Goal: Contribute content: Add original content to the website for others to see

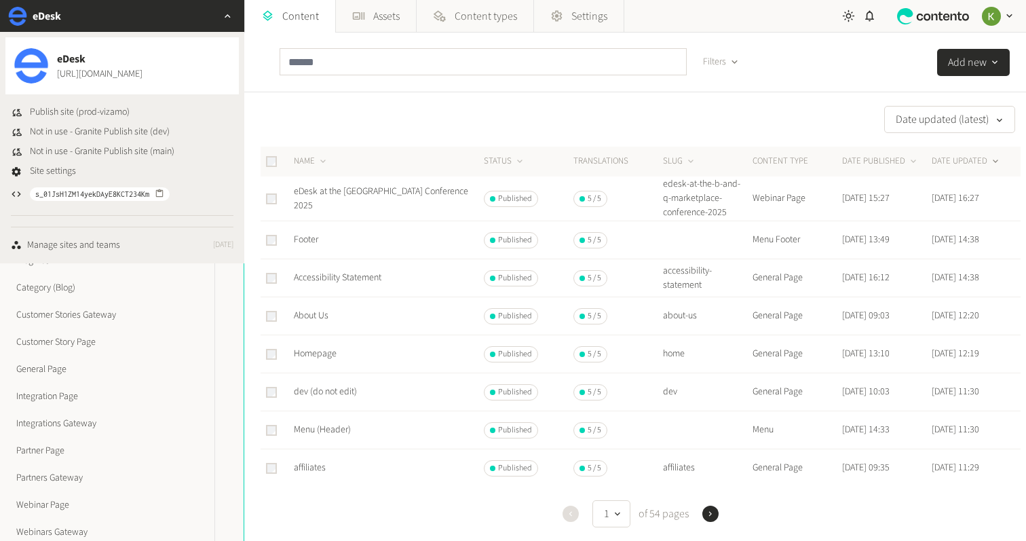
click at [307, 87] on div "Filters" at bounding box center [514, 62] width 470 height 59
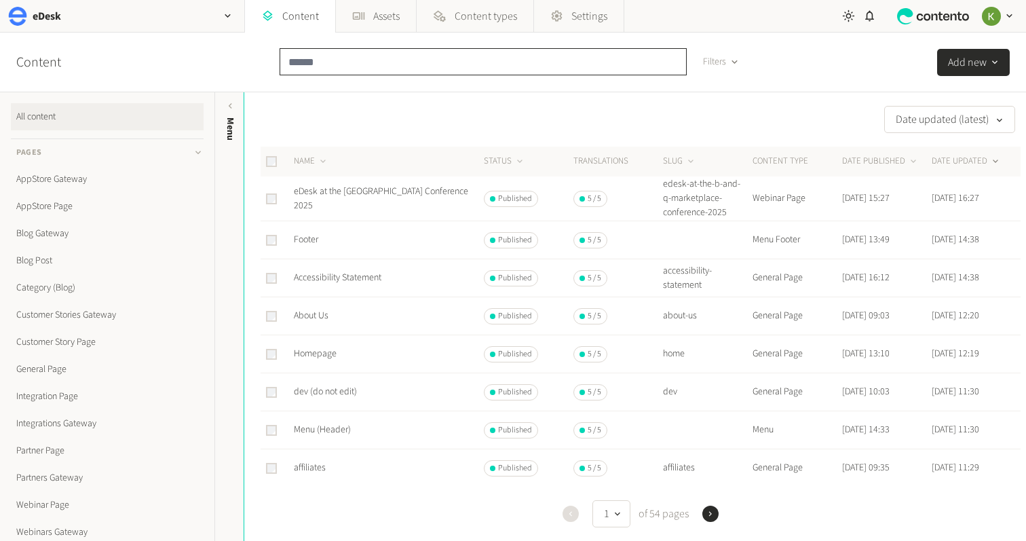
click at [324, 73] on input "text" at bounding box center [482, 61] width 407 height 27
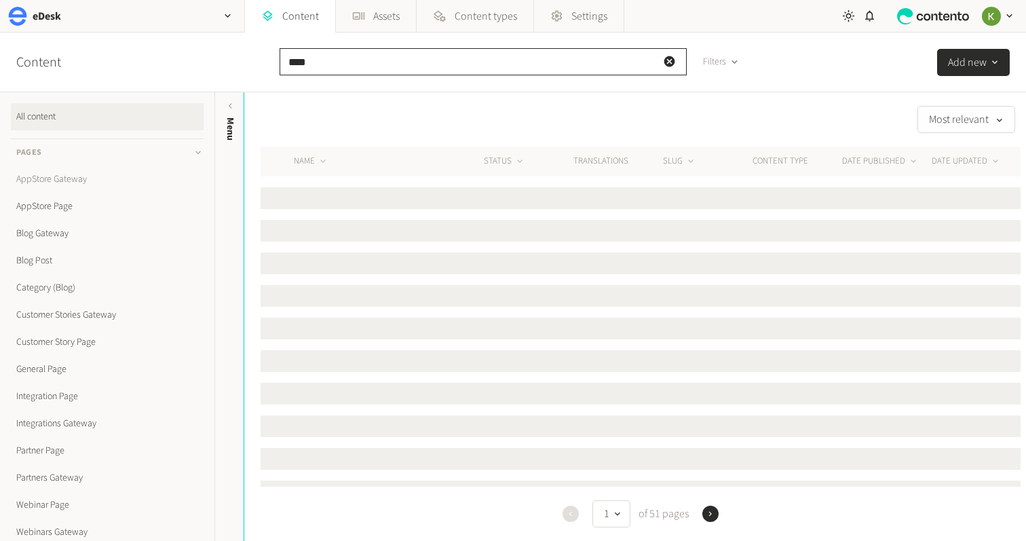
type input "****"
click at [67, 175] on link "AppStore Gateway" at bounding box center [107, 179] width 193 height 27
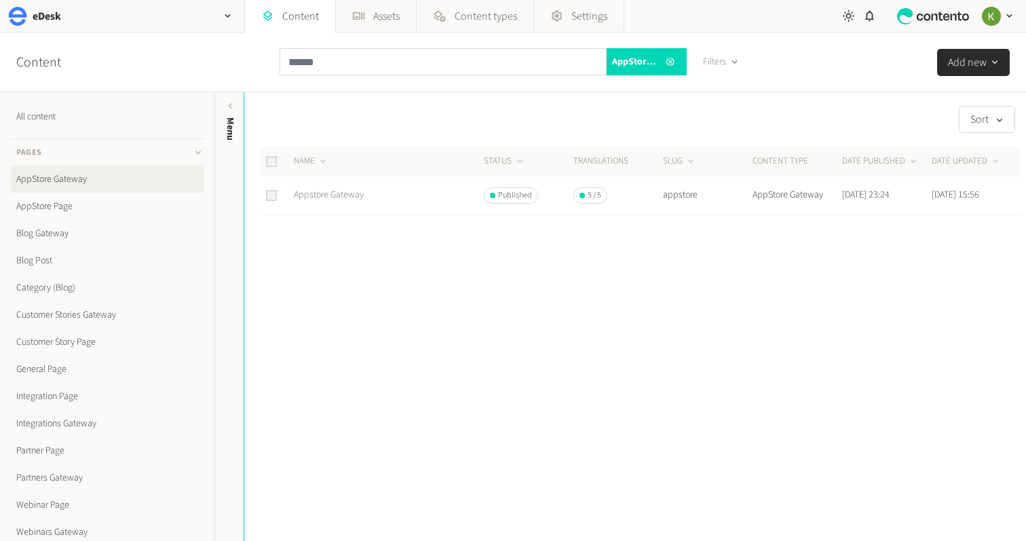
click at [349, 201] on link "Appstore Gateway" at bounding box center [329, 195] width 70 height 14
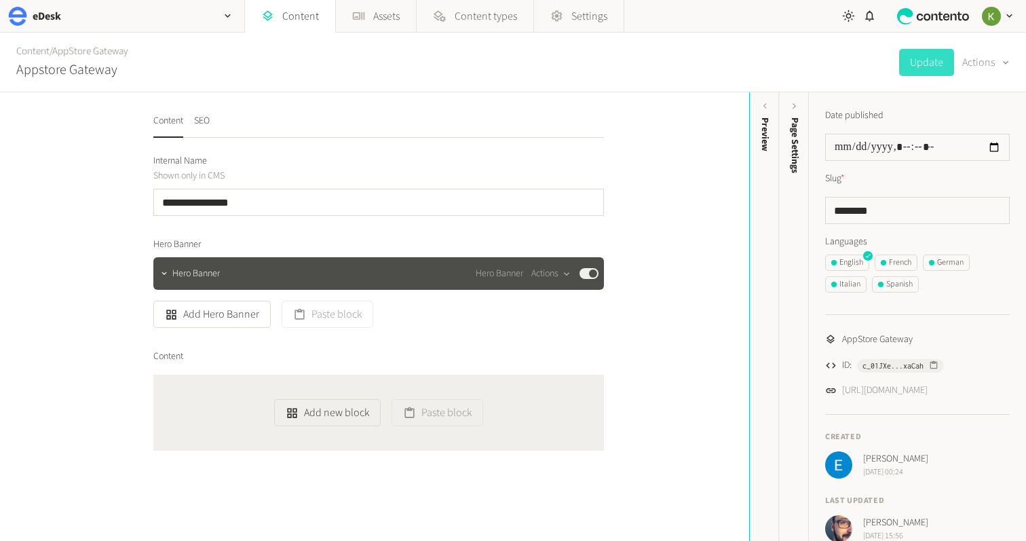
scroll to position [18, 0]
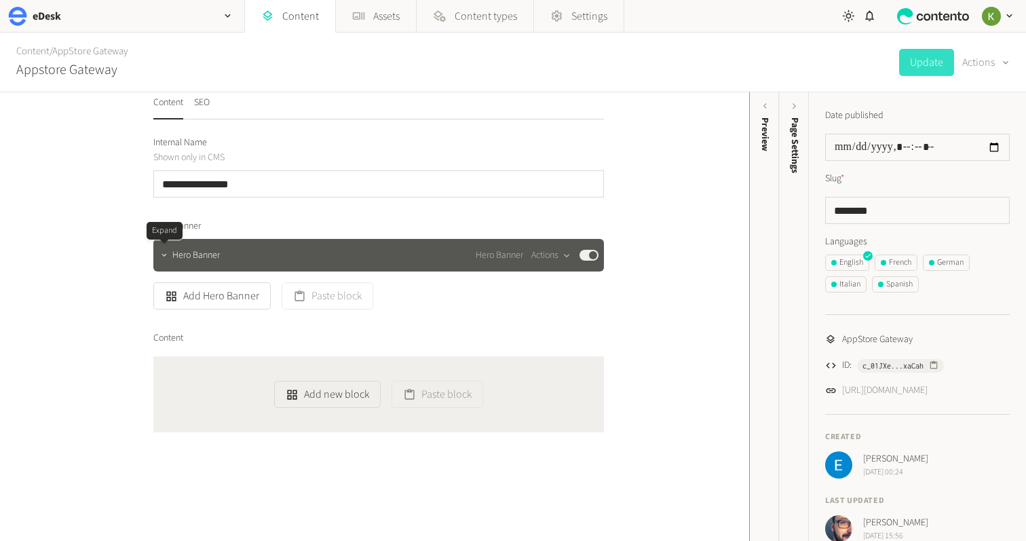
click at [167, 251] on icon "button" at bounding box center [163, 254] width 9 height 9
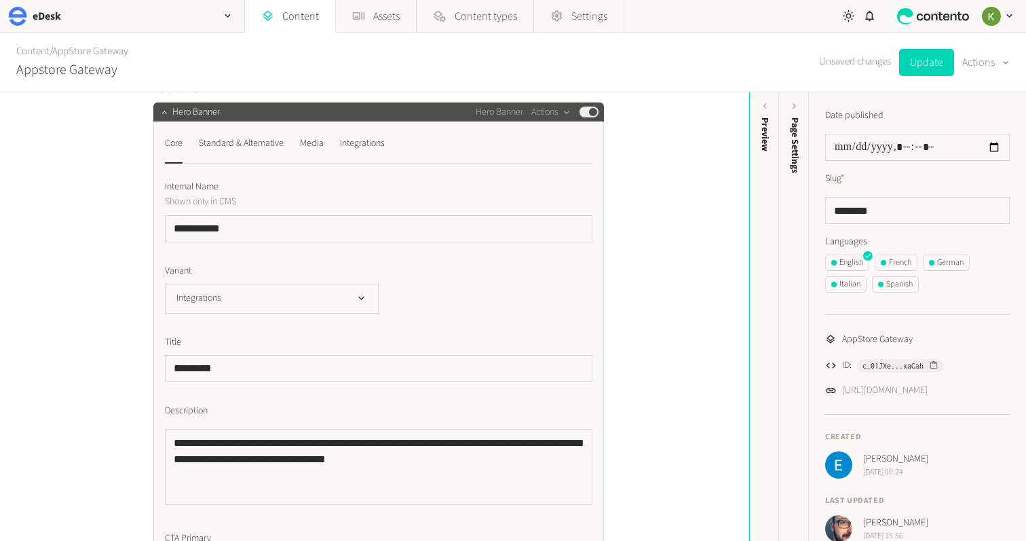
scroll to position [0, 0]
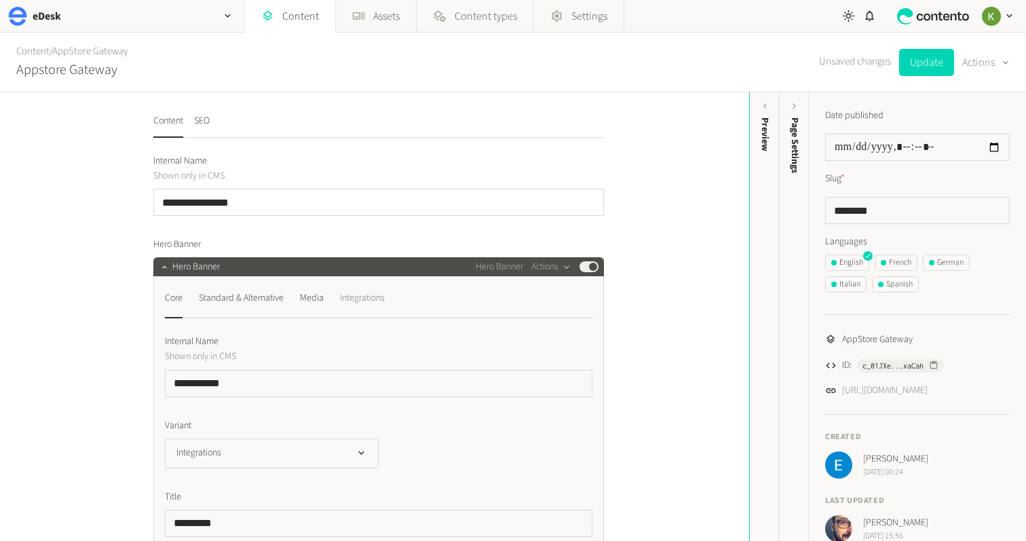
click at [385, 298] on div "Integrations" at bounding box center [362, 298] width 45 height 22
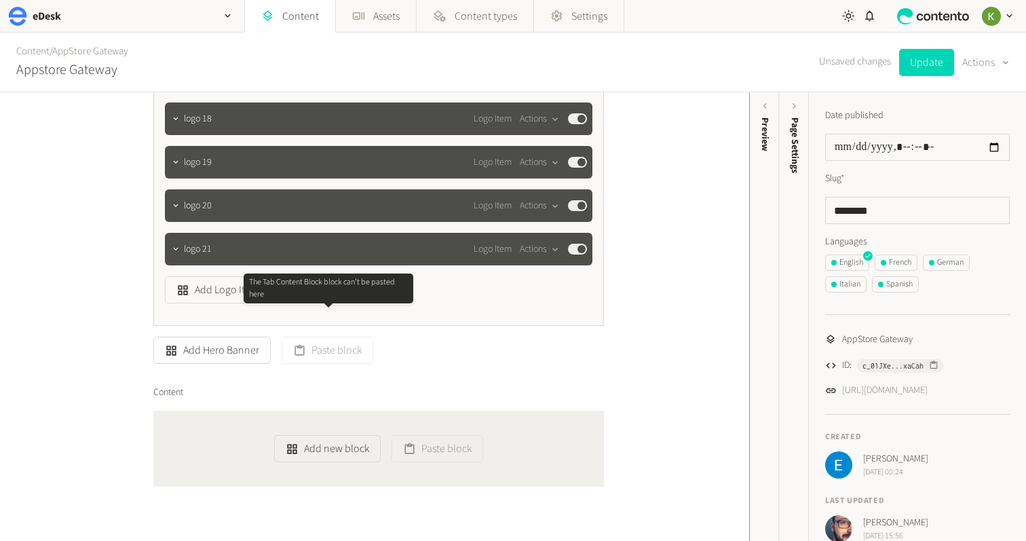
scroll to position [1044, 0]
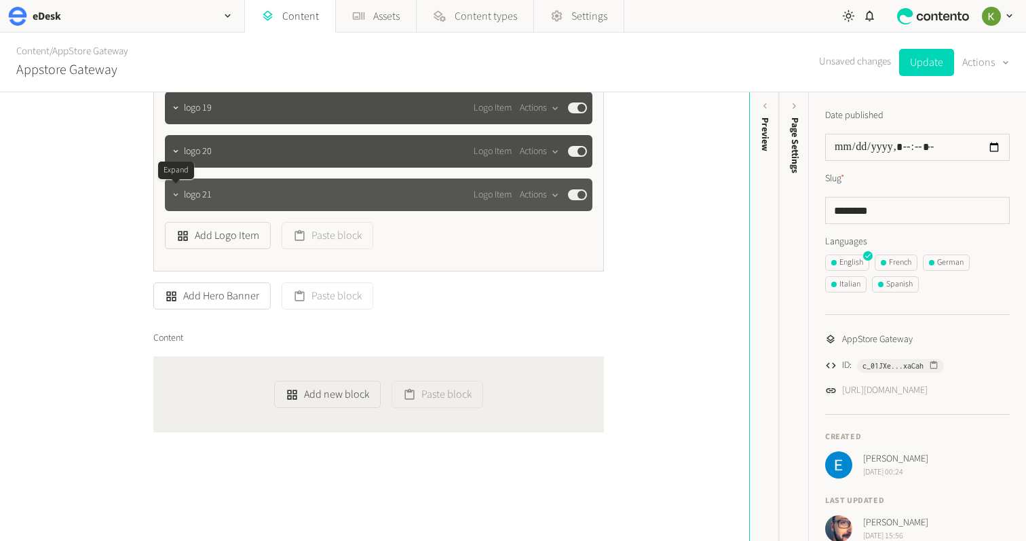
click at [178, 198] on icon "button" at bounding box center [175, 194] width 9 height 9
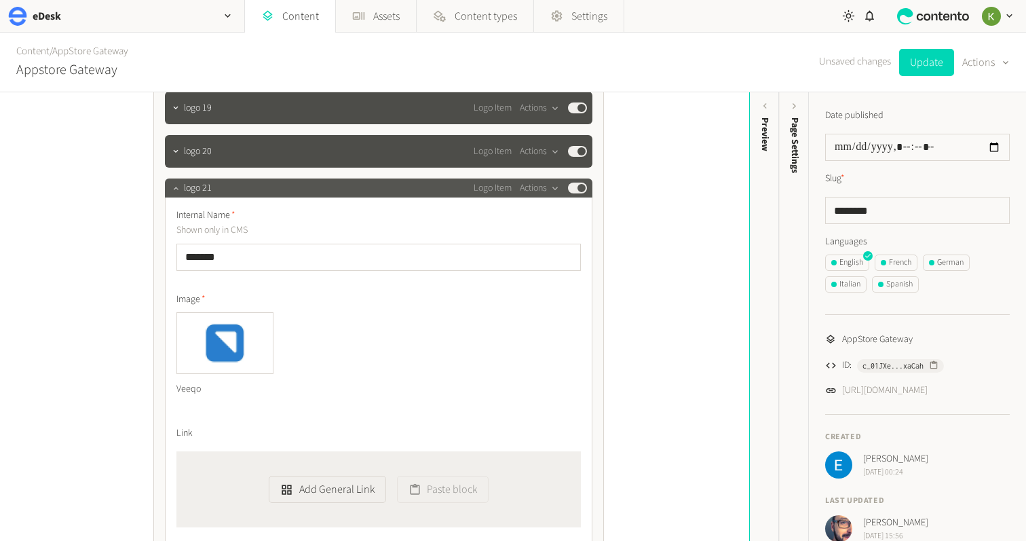
click at [178, 198] on div "Internal Name Shown only in CMS ******* Image Veeqo Link Add General Link Paste…" at bounding box center [378, 373] width 427 height 352
click at [178, 194] on button "button" at bounding box center [176, 186] width 16 height 16
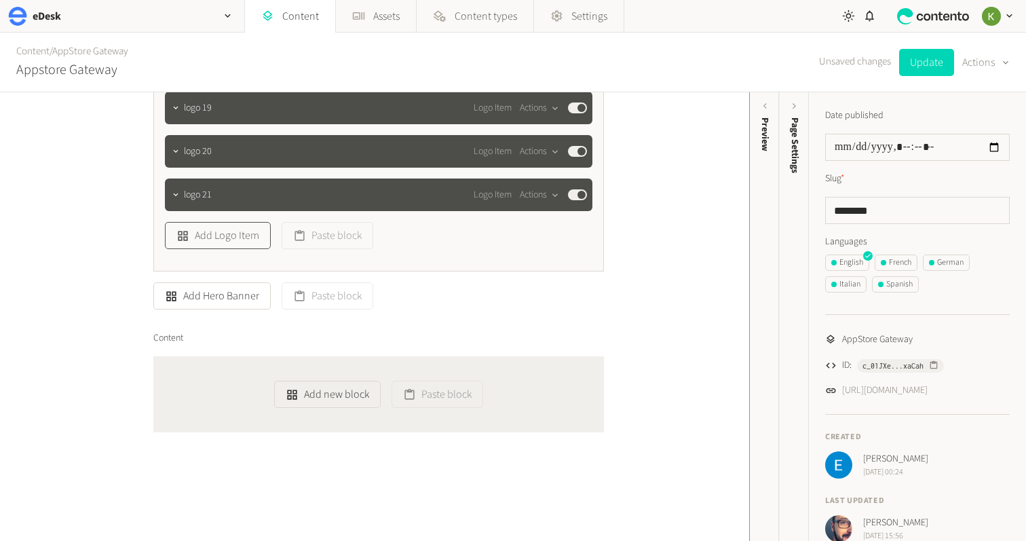
click at [235, 236] on button "Add Logo Item" at bounding box center [218, 235] width 106 height 27
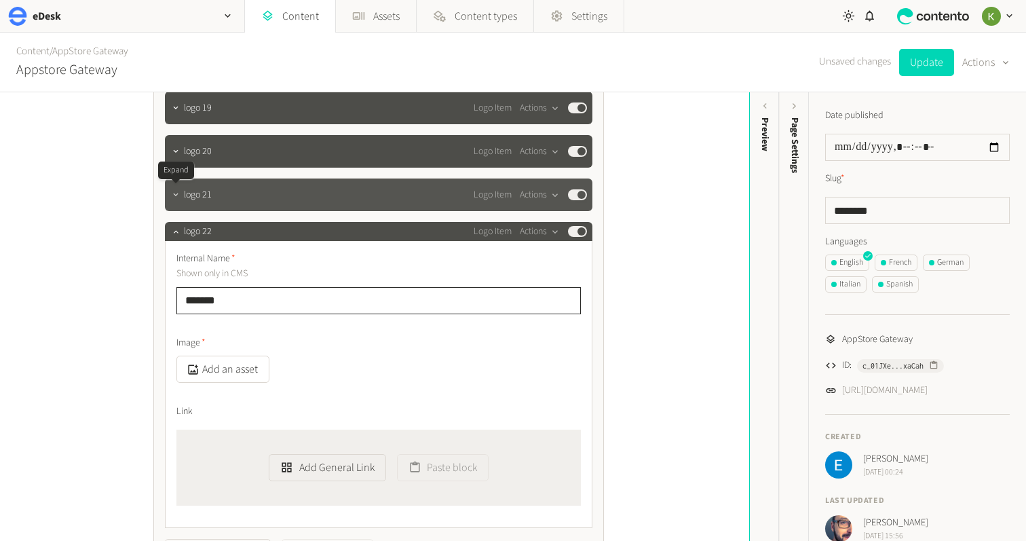
type input "*******"
click at [178, 199] on icon "button" at bounding box center [175, 194] width 9 height 9
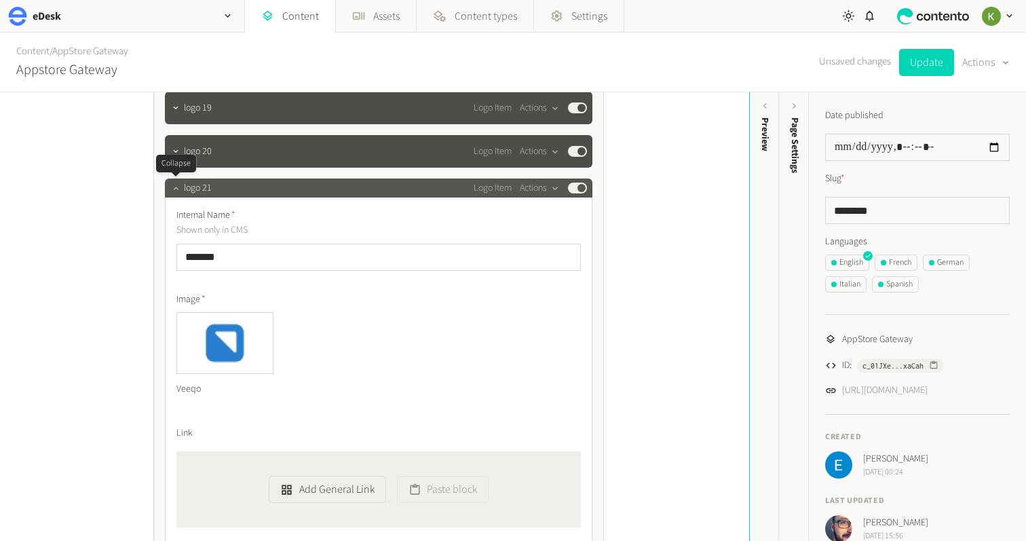
click at [179, 192] on icon "button" at bounding box center [175, 187] width 9 height 9
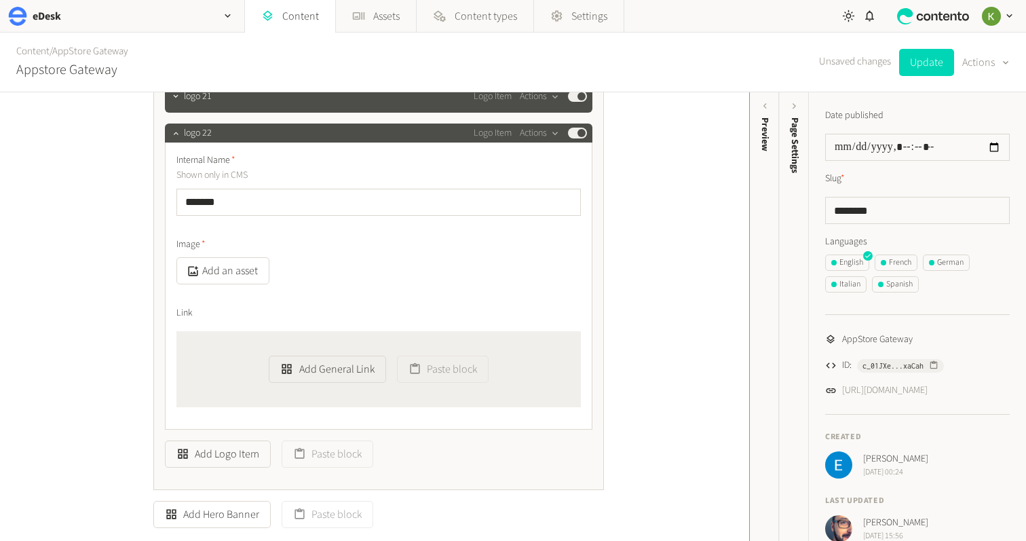
scroll to position [1107, 0]
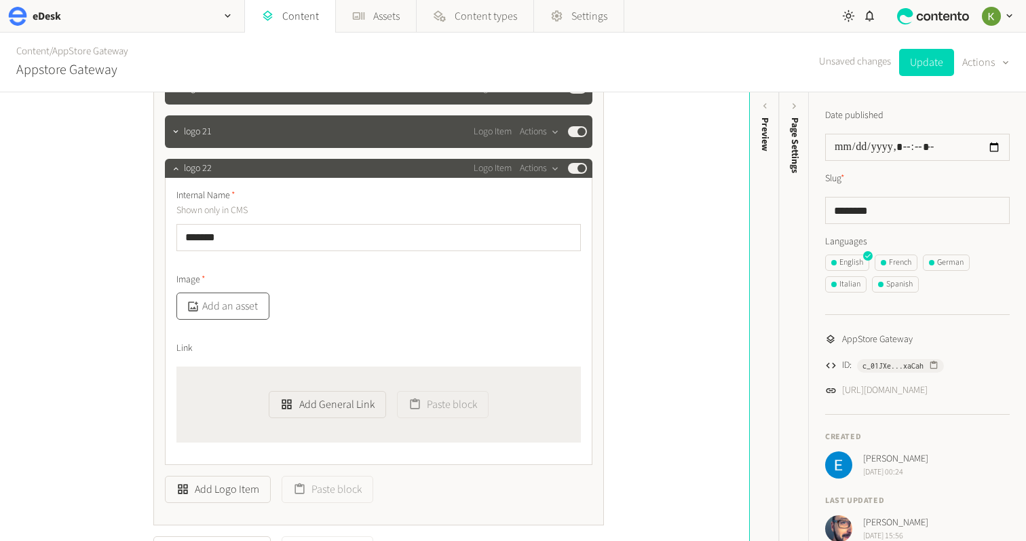
click at [234, 308] on button "Add an asset" at bounding box center [222, 305] width 93 height 27
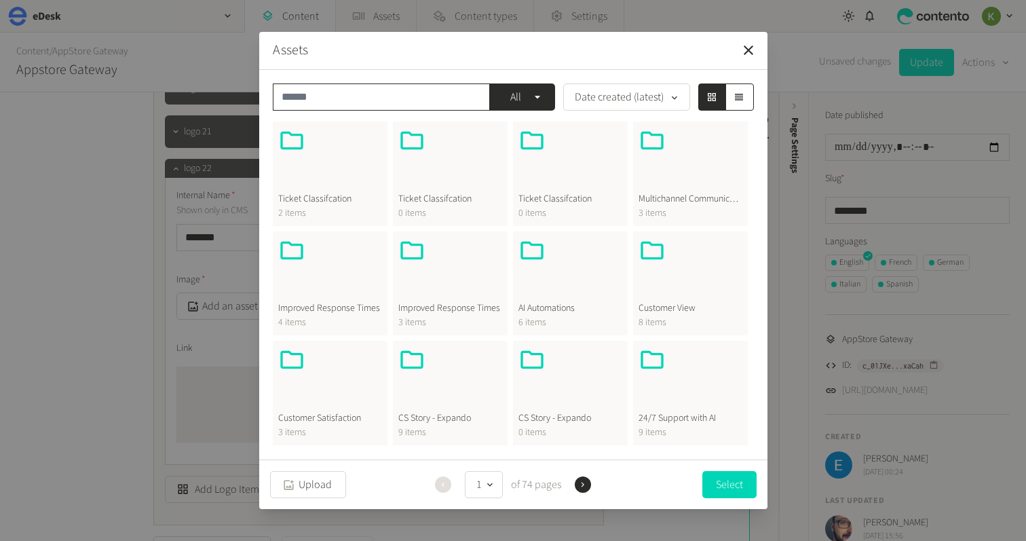
click at [321, 96] on input "text" at bounding box center [381, 96] width 217 height 27
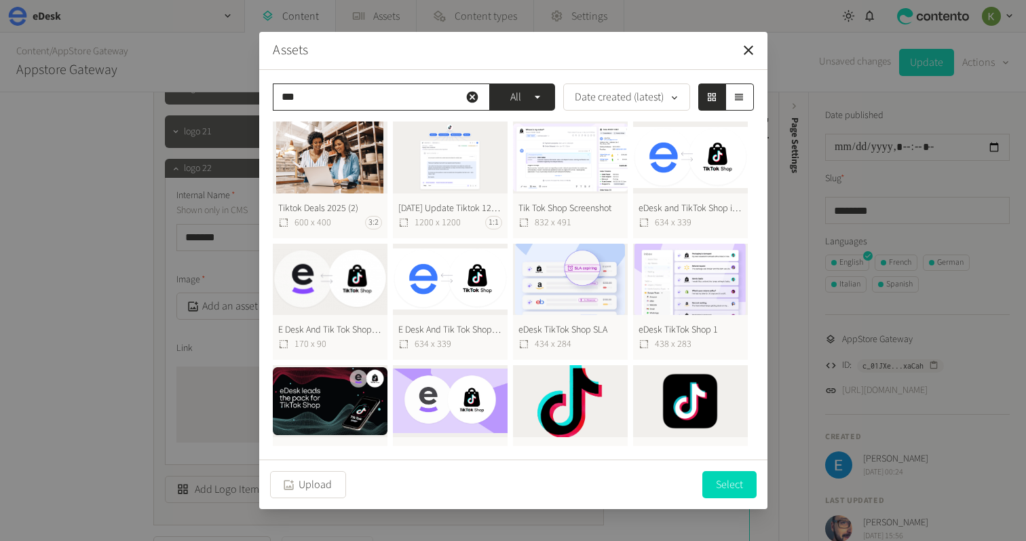
type input "***"
click at [710, 405] on button "Tiktok Alt2 980 x 980 1:1" at bounding box center [690, 423] width 115 height 117
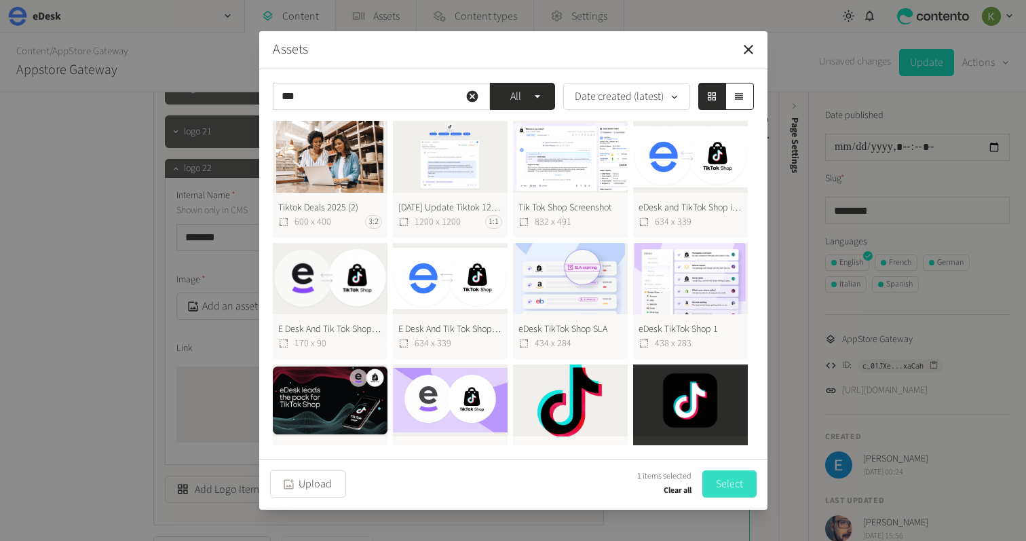
click at [732, 490] on button "Select" at bounding box center [729, 483] width 54 height 27
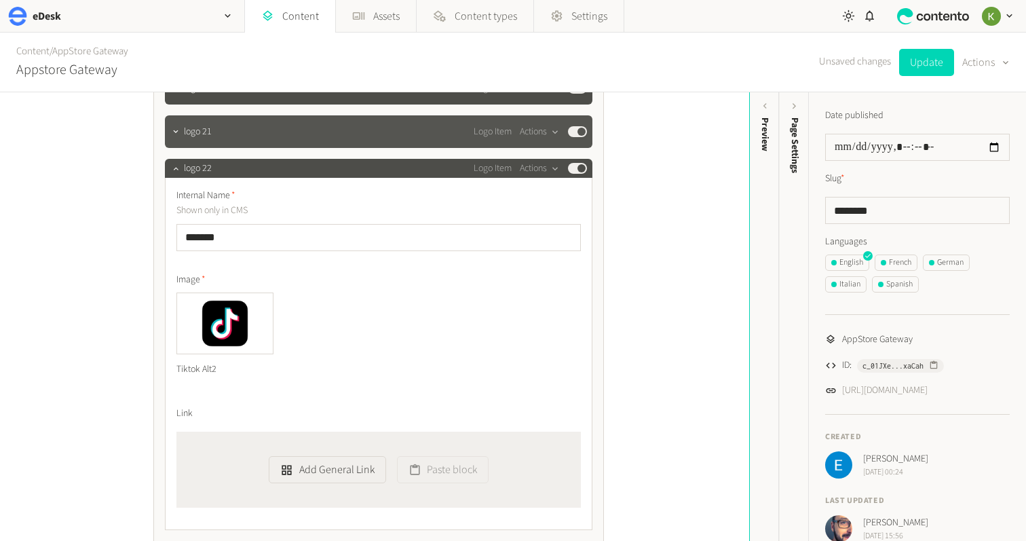
scroll to position [1082, 0]
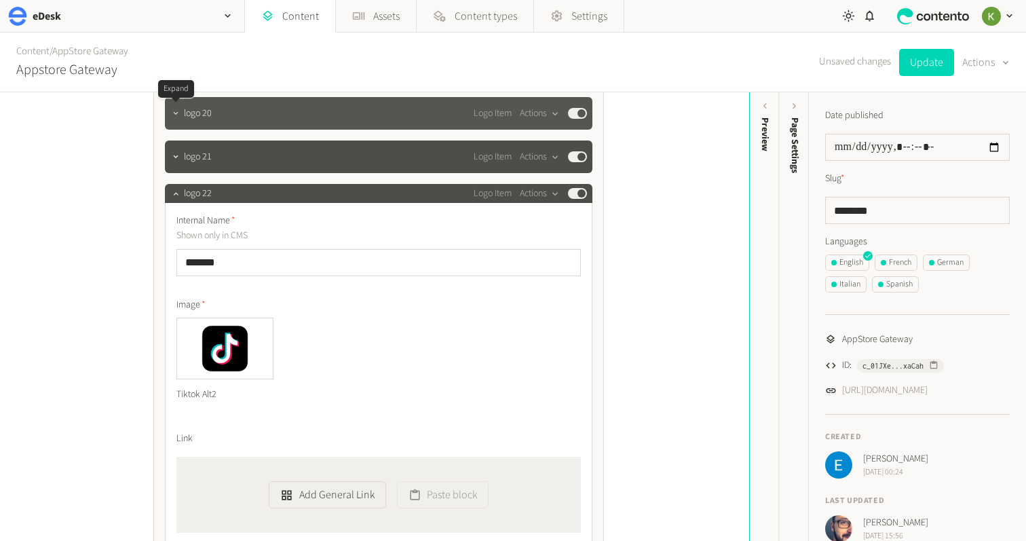
click at [179, 117] on icon "button" at bounding box center [175, 113] width 9 height 9
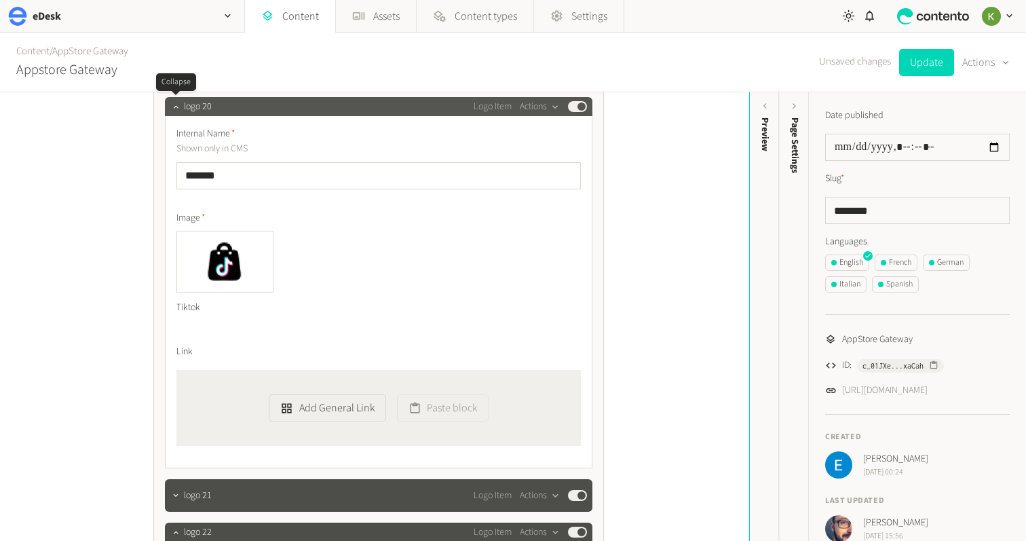
click at [178, 113] on div at bounding box center [176, 106] width 16 height 19
click at [181, 111] on button "button" at bounding box center [176, 105] width 16 height 16
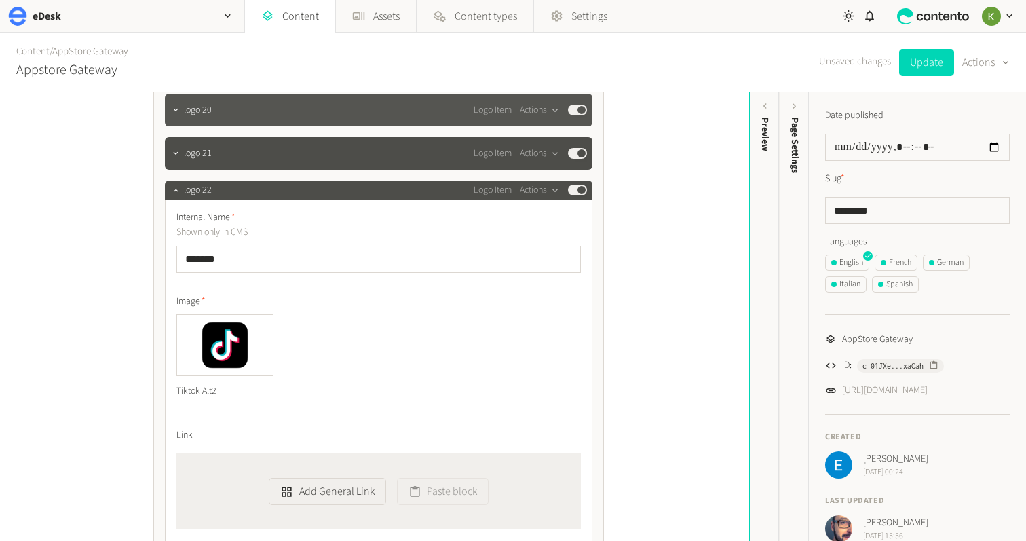
scroll to position [1083, 0]
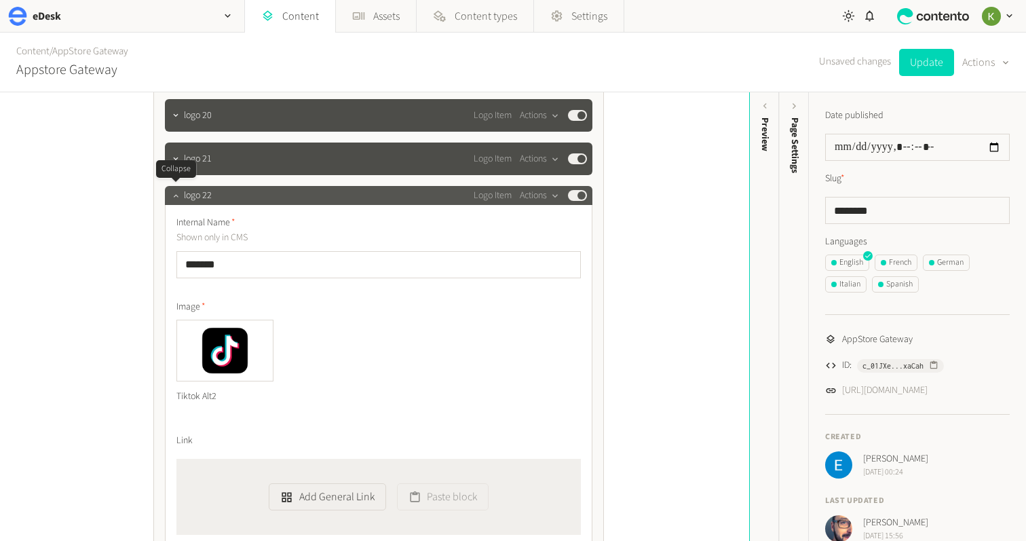
click at [178, 195] on icon "button" at bounding box center [175, 195] width 9 height 9
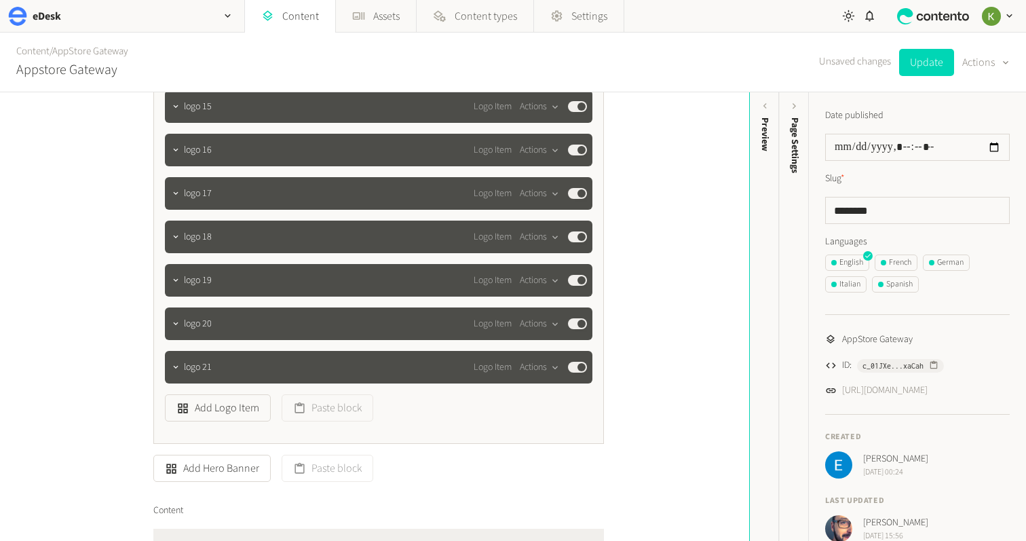
scroll to position [927, 0]
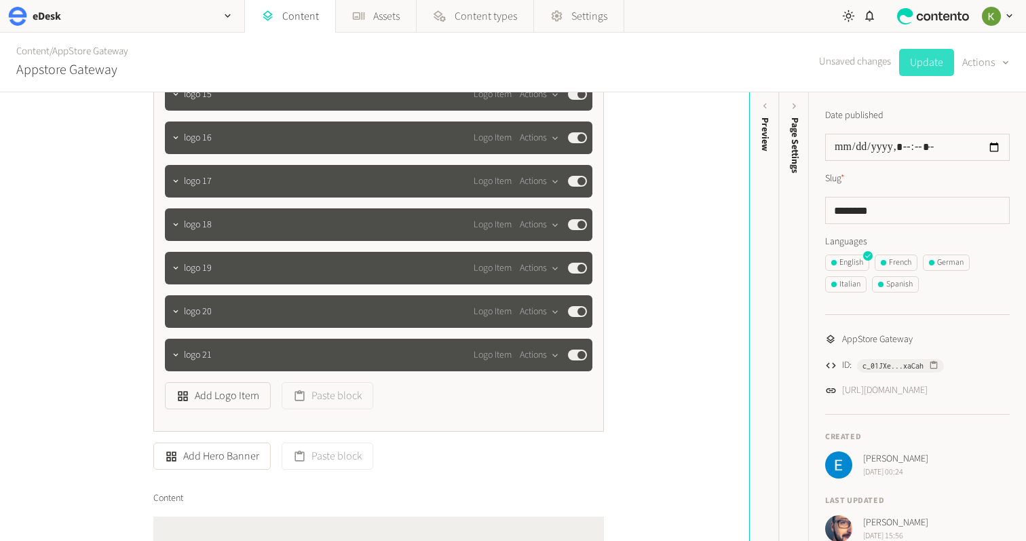
click at [942, 56] on button "Update" at bounding box center [926, 62] width 55 height 27
